Goal: Check status: Check status

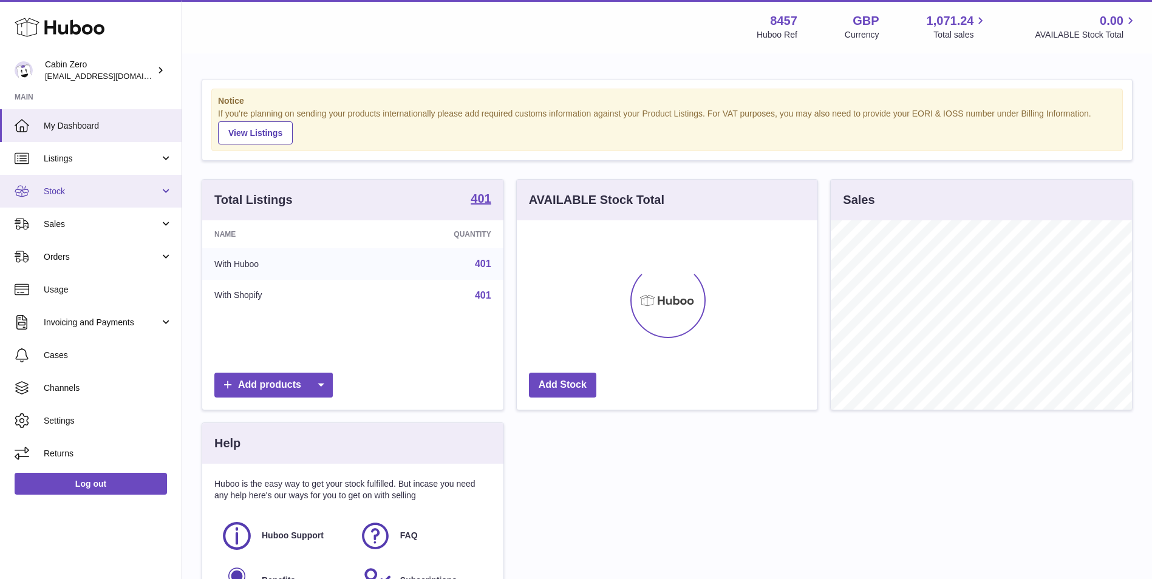
scroll to position [189, 301]
click at [76, 179] on link "Stock" at bounding box center [91, 191] width 182 height 33
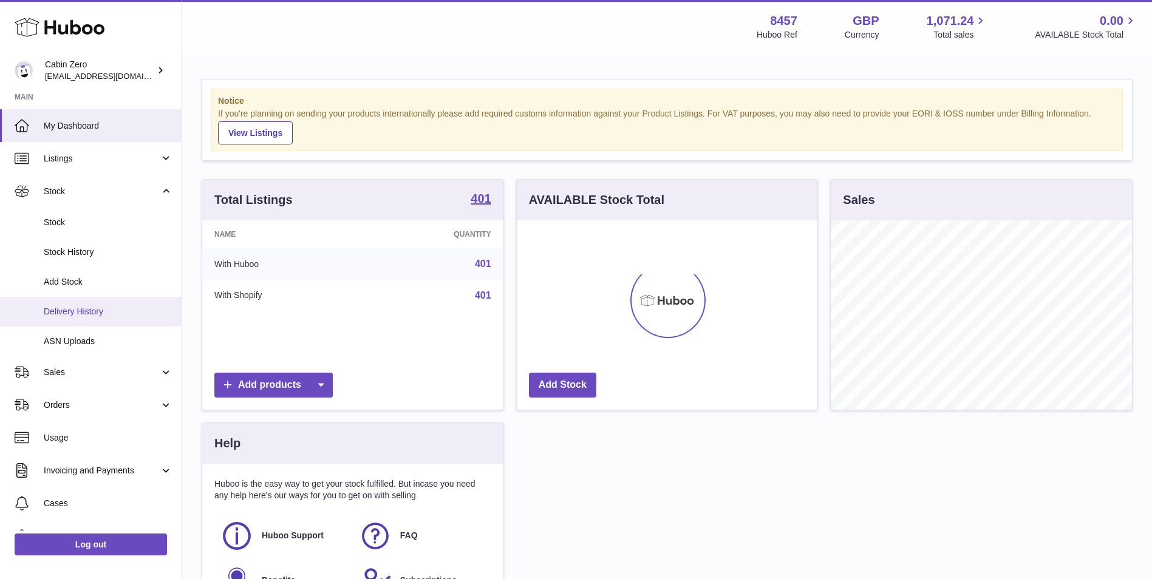
click at [45, 307] on span "Delivery History" at bounding box center [108, 312] width 129 height 12
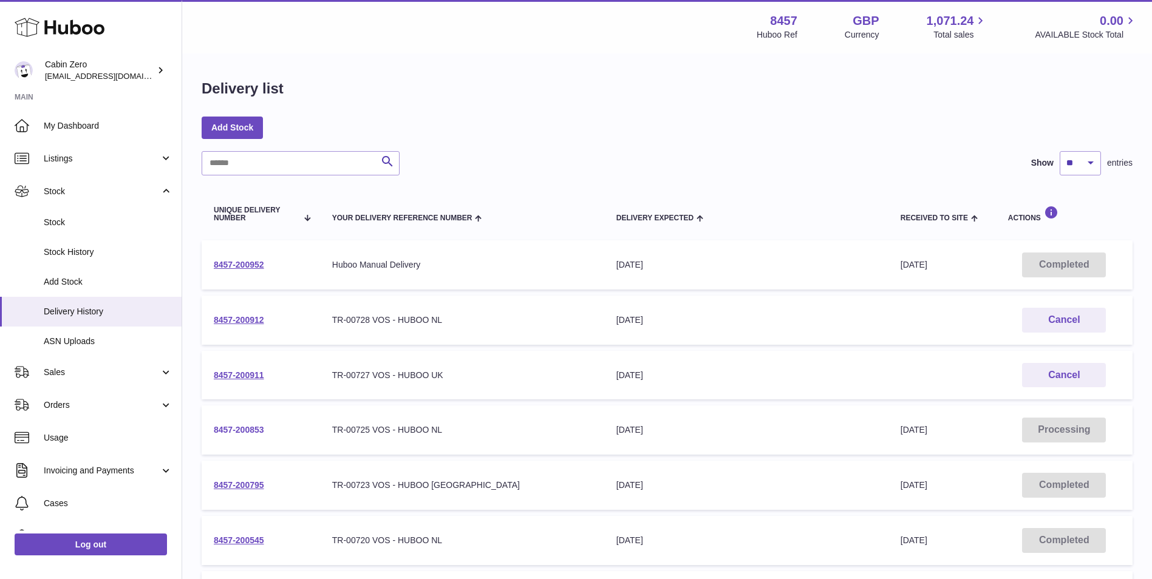
click at [250, 430] on link "8457-200853" at bounding box center [239, 430] width 50 height 10
